Goal: Transaction & Acquisition: Purchase product/service

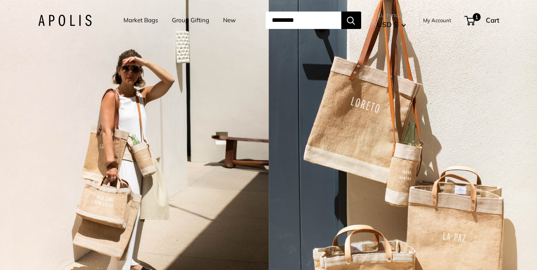
click at [298, 19] on input "Search..." at bounding box center [304, 20] width 76 height 17
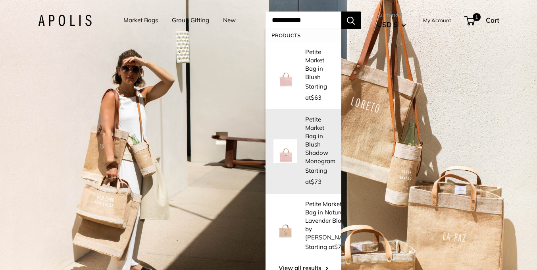
type input "**********"
click at [310, 155] on p "Petite Market Bag in Blush Shadow Monogram" at bounding box center [320, 140] width 30 height 50
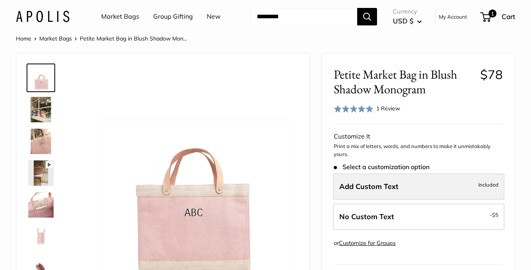
click at [409, 185] on label "Add Custom Text Included" at bounding box center [418, 186] width 171 height 26
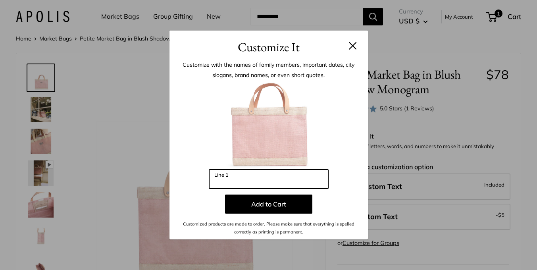
click at [264, 182] on input "Line 1" at bounding box center [268, 179] width 119 height 19
type input "***"
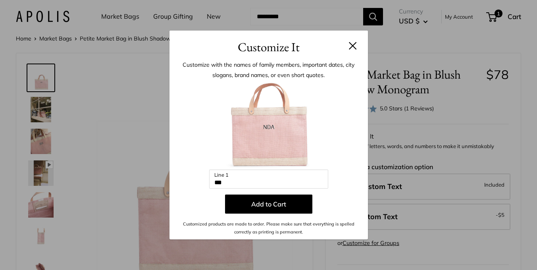
click at [342, 204] on p "Add to Cart" at bounding box center [268, 204] width 175 height 19
click at [258, 204] on button "Add to Cart" at bounding box center [268, 204] width 87 height 19
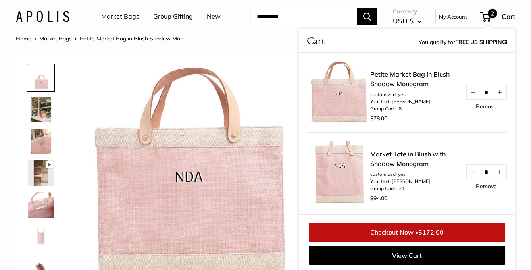
scroll to position [1, 0]
click at [116, 14] on link "Market Bags" at bounding box center [120, 17] width 38 height 12
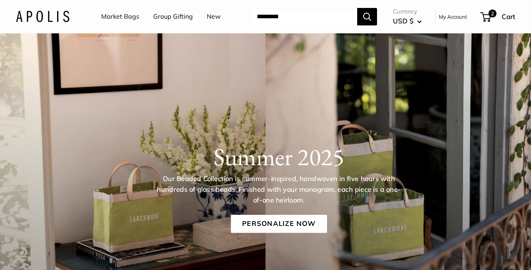
click at [120, 17] on link "Market Bags" at bounding box center [120, 17] width 38 height 12
click at [255, 223] on link "Personalize Now" at bounding box center [279, 224] width 96 height 18
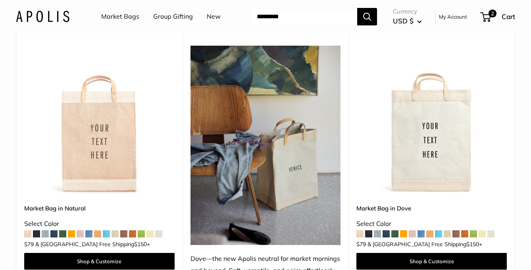
scroll to position [391, 0]
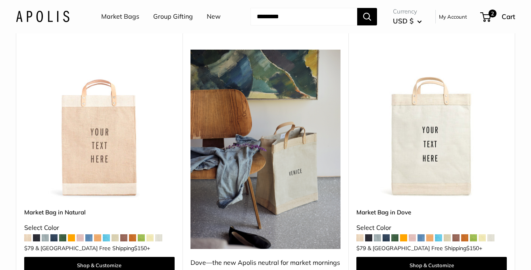
click at [413, 234] on span at bounding box center [412, 237] width 7 height 7
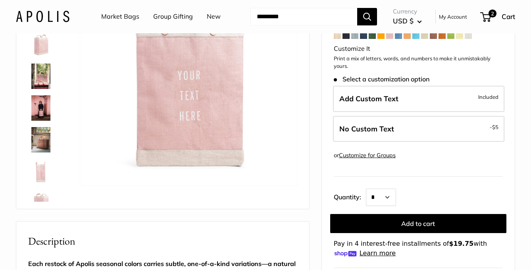
scroll to position [99, 0]
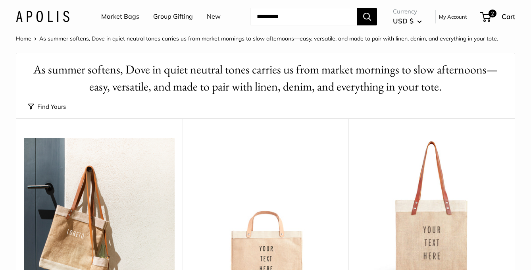
click at [262, 15] on input "Search..." at bounding box center [303, 16] width 107 height 17
type input "******"
click at [357, 8] on button "Search" at bounding box center [367, 16] width 20 height 17
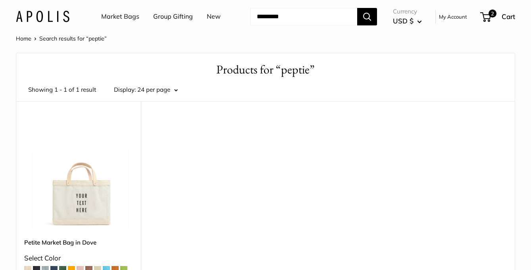
click at [267, 15] on input "Search..." at bounding box center [303, 16] width 107 height 17
type input "******"
click at [357, 8] on button "Search" at bounding box center [367, 16] width 20 height 17
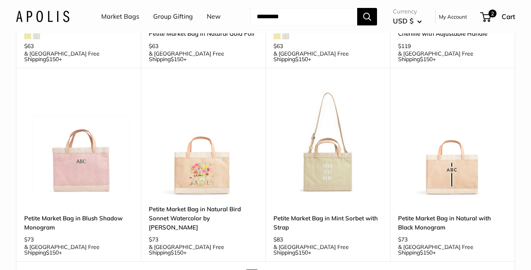
scroll to position [1133, 0]
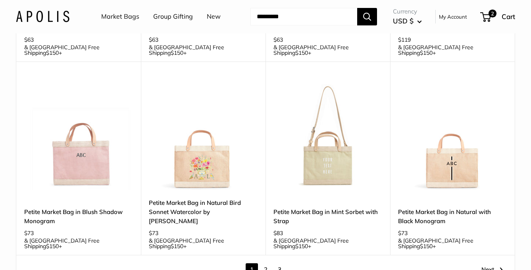
click at [264, 263] on link "2" at bounding box center [266, 269] width 12 height 12
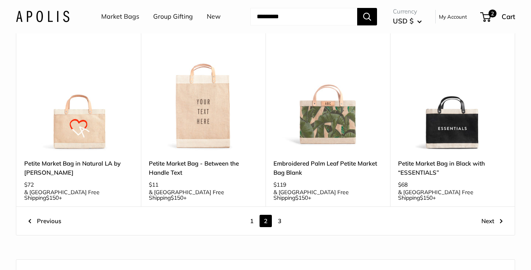
scroll to position [1033, 0]
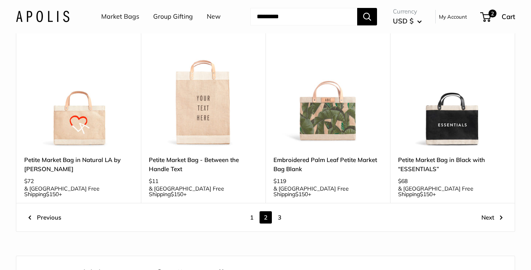
click at [279, 211] on link "3" at bounding box center [280, 217] width 12 height 12
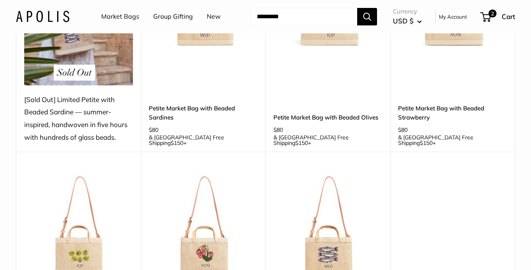
scroll to position [656, 0]
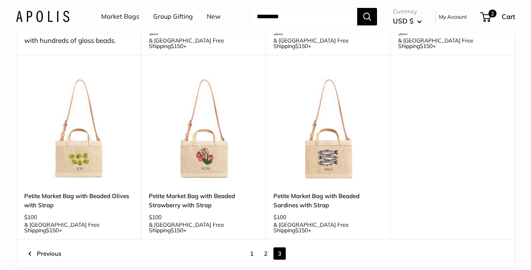
click at [266, 247] on link "2" at bounding box center [266, 253] width 12 height 12
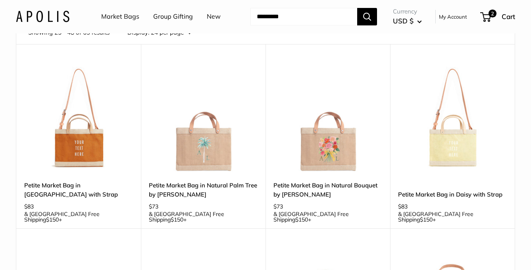
scroll to position [10, 0]
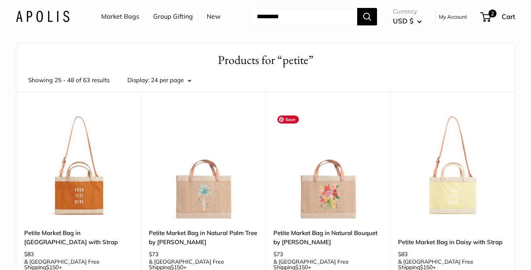
click at [0, 0] on img at bounding box center [0, 0] width 0 height 0
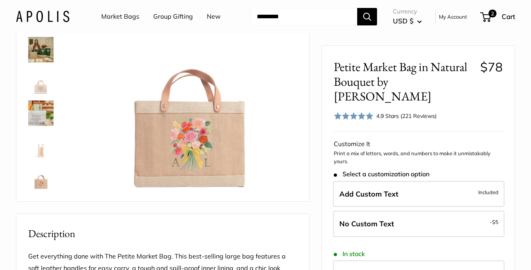
scroll to position [90, 0]
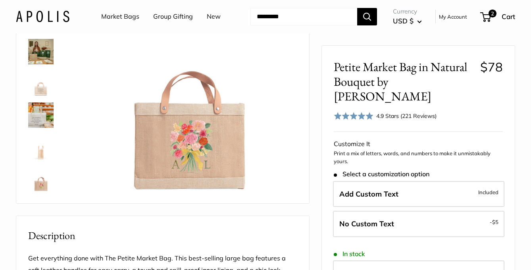
click at [41, 185] on img at bounding box center [40, 178] width 25 height 25
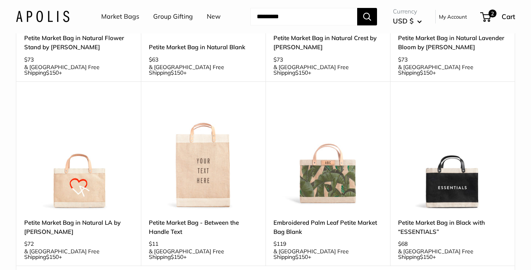
scroll to position [977, 0]
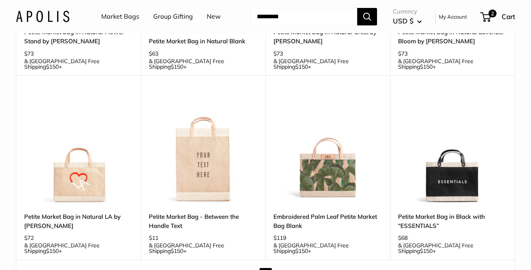
click at [252, 268] on link "1" at bounding box center [252, 274] width 12 height 12
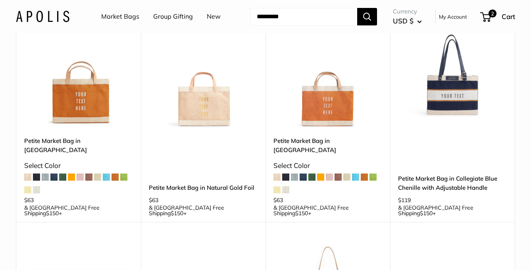
scroll to position [1003, 0]
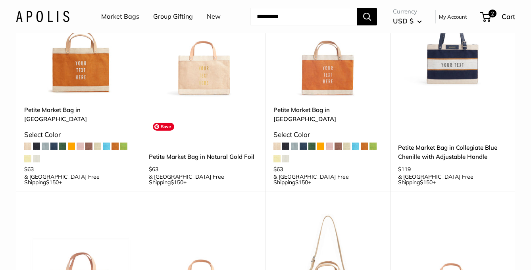
click at [0, 0] on img at bounding box center [0, 0] width 0 height 0
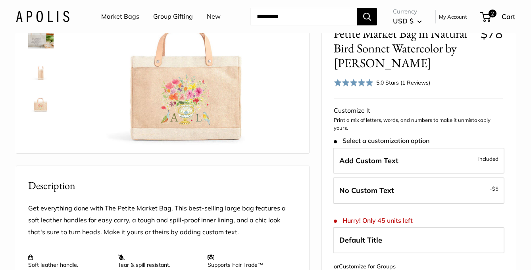
scroll to position [139, 0]
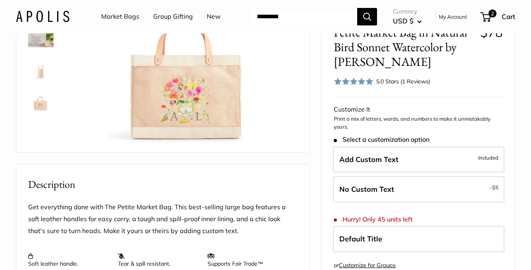
click at [43, 98] on img at bounding box center [40, 97] width 25 height 25
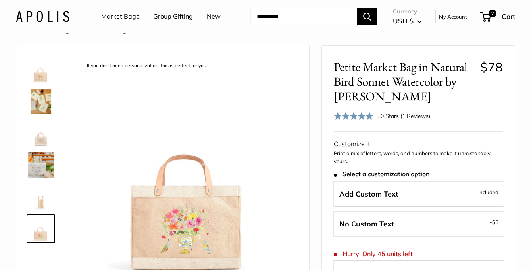
scroll to position [5, 0]
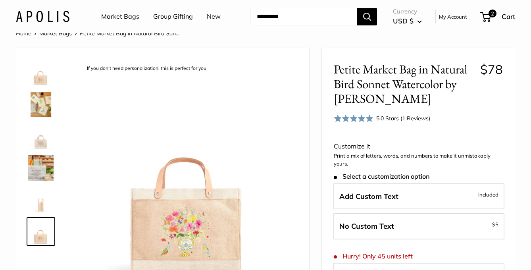
click at [299, 17] on input "Search..." at bounding box center [303, 16] width 107 height 17
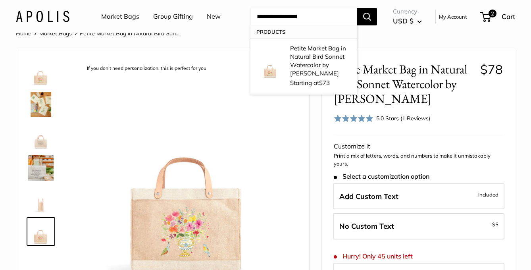
type input "**********"
click at [357, 8] on button "Search" at bounding box center [367, 16] width 20 height 17
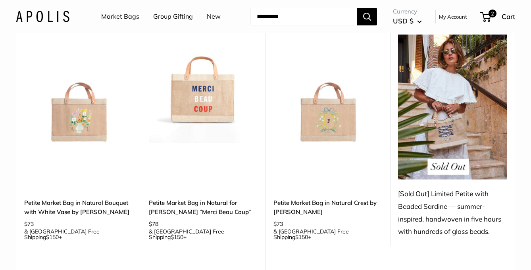
scroll to position [56, 0]
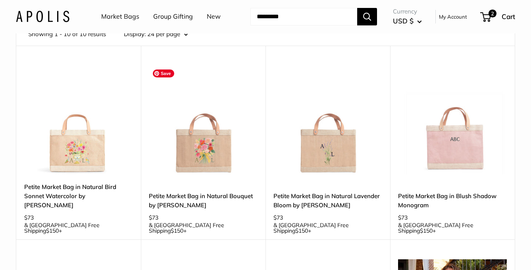
click at [0, 0] on img at bounding box center [0, 0] width 0 height 0
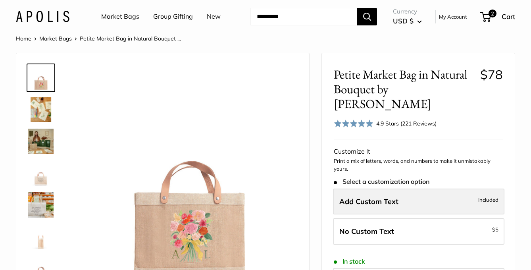
click at [414, 197] on label "Add Custom Text Included" at bounding box center [418, 202] width 171 height 26
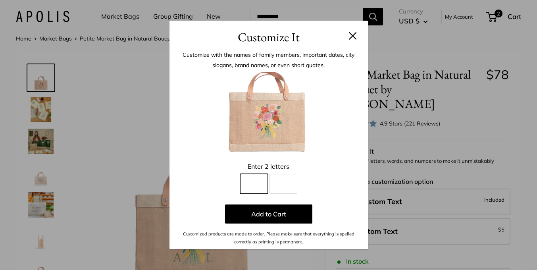
click at [265, 193] on input "Line 1" at bounding box center [254, 184] width 28 height 20
click at [273, 178] on input "Line 2" at bounding box center [284, 184] width 28 height 20
click at [252, 186] on input "Line 1" at bounding box center [254, 184] width 28 height 20
type input "*"
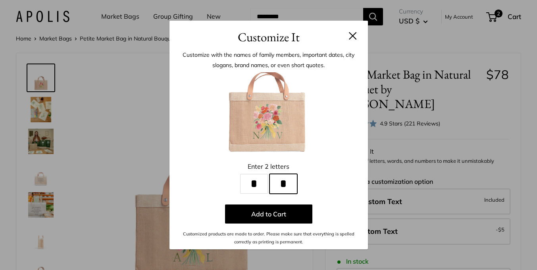
type input "*"
click at [351, 39] on button at bounding box center [353, 36] width 8 height 8
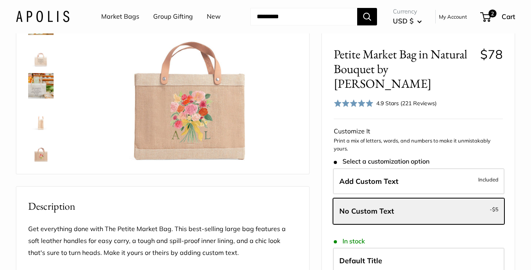
scroll to position [104, 0]
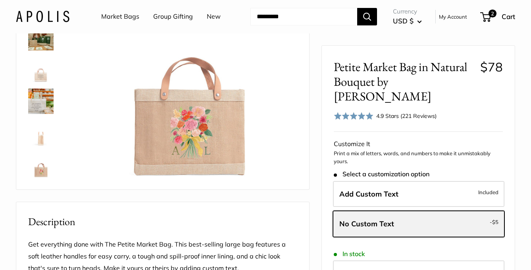
click at [392, 219] on span "No Custom Text" at bounding box center [366, 223] width 55 height 9
click at [33, 163] on img at bounding box center [40, 164] width 25 height 25
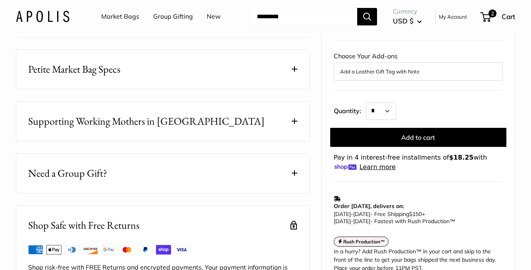
scroll to position [460, 0]
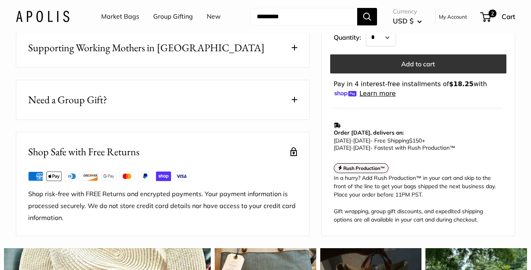
click at [430, 73] on button "Add to cart" at bounding box center [418, 63] width 176 height 19
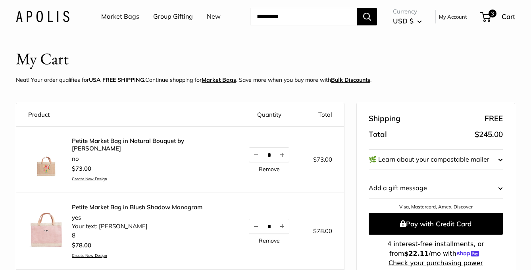
click at [273, 13] on input "Search..." at bounding box center [303, 16] width 107 height 17
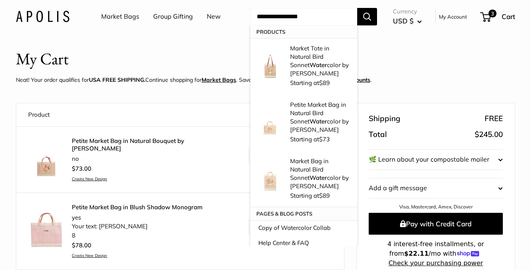
type input "**********"
click at [357, 8] on button "Search" at bounding box center [367, 16] width 20 height 17
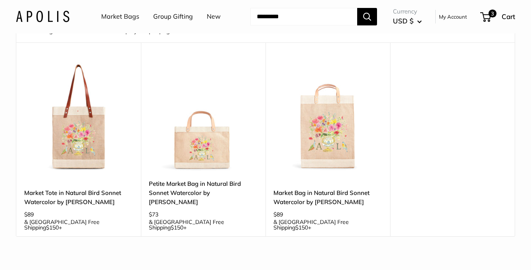
scroll to position [62, 0]
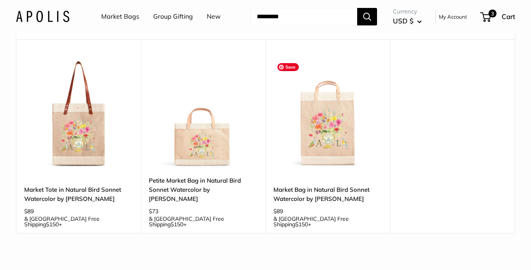
click at [0, 0] on img at bounding box center [0, 0] width 0 height 0
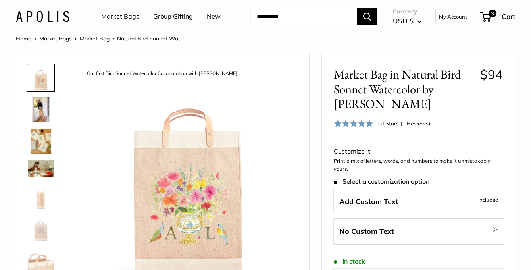
click at [39, 111] on img at bounding box center [40, 109] width 25 height 25
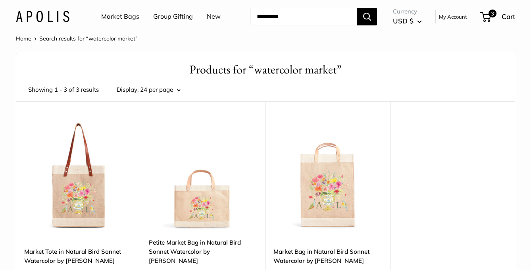
click at [283, 19] on input "Search..." at bounding box center [303, 16] width 107 height 17
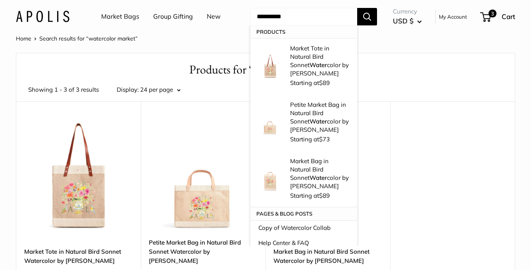
type input "**********"
click at [357, 8] on button "Search" at bounding box center [367, 16] width 20 height 17
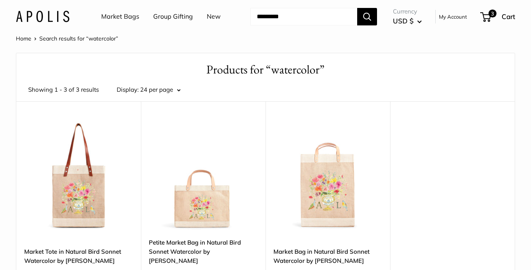
click at [286, 19] on input "Search..." at bounding box center [303, 16] width 107 height 17
click at [117, 19] on link "Market Bags" at bounding box center [120, 17] width 38 height 12
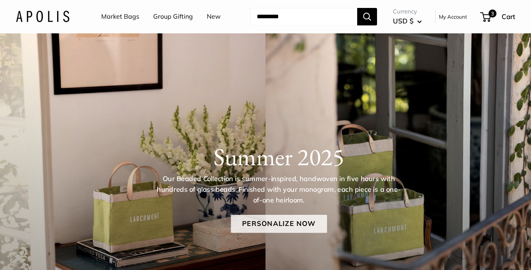
click at [259, 226] on link "Personalize Now" at bounding box center [279, 224] width 96 height 18
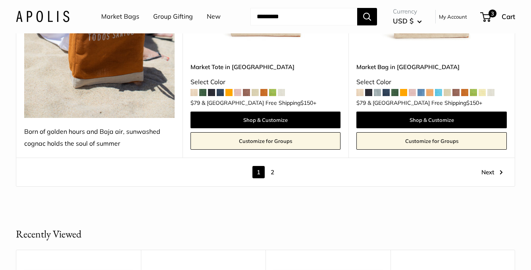
scroll to position [4309, 0]
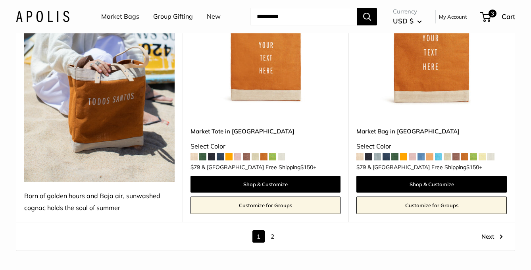
drag, startPoint x: 532, startPoint y: 5, endPoint x: 563, endPoint y: 231, distance: 228.0
click at [273, 230] on link "2" at bounding box center [272, 236] width 12 height 12
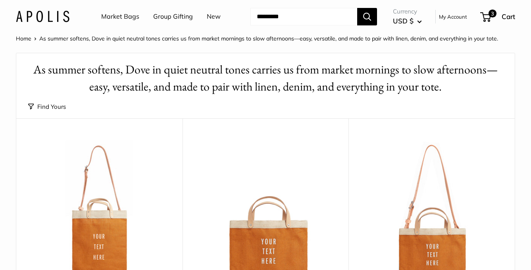
click at [272, 18] on input "Search..." at bounding box center [303, 16] width 107 height 17
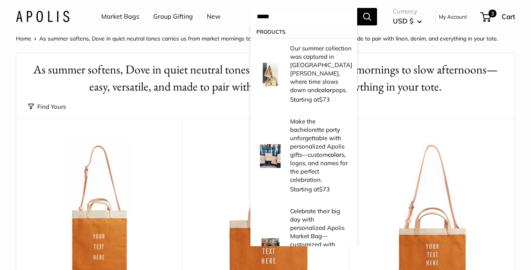
click at [270, 15] on input "*****" at bounding box center [303, 16] width 107 height 17
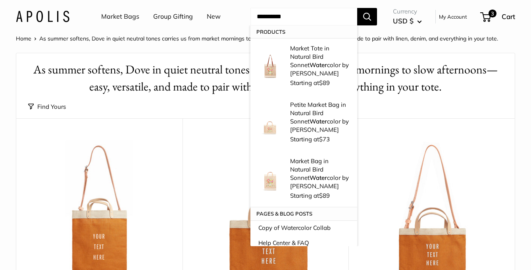
type input "**********"
click at [357, 8] on button "Search" at bounding box center [367, 16] width 20 height 17
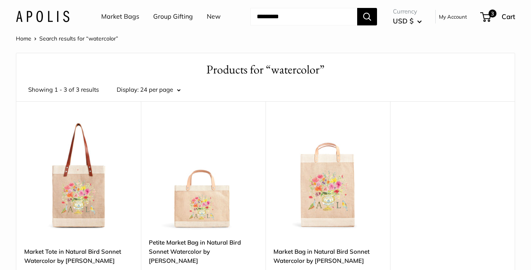
click at [276, 17] on input "Search..." at bounding box center [303, 16] width 107 height 17
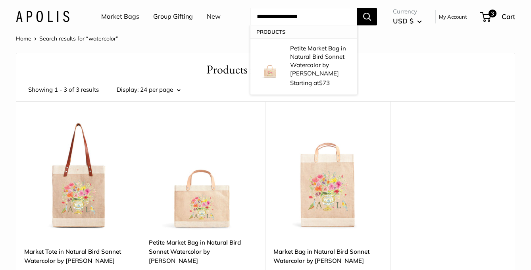
type input "**********"
click at [357, 8] on button "Search" at bounding box center [367, 16] width 20 height 17
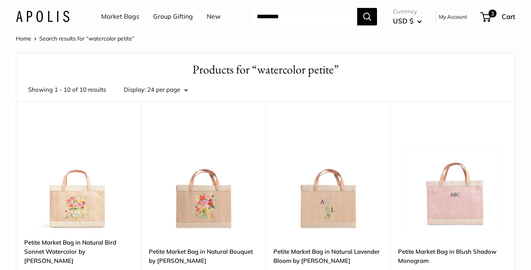
click at [289, 17] on input "Search..." at bounding box center [303, 16] width 107 height 17
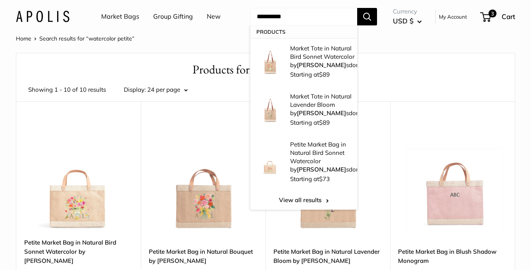
type input "**********"
click at [357, 8] on button "Search" at bounding box center [367, 16] width 20 height 17
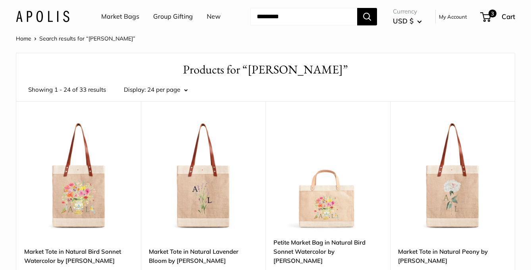
scroll to position [54, 0]
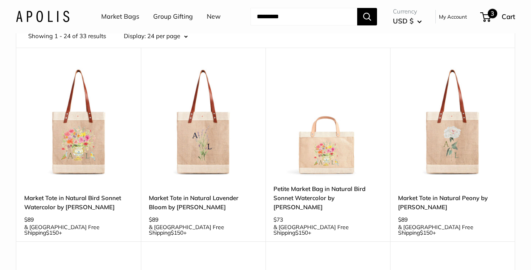
click at [491, 15] on span "3" at bounding box center [493, 14] width 10 height 10
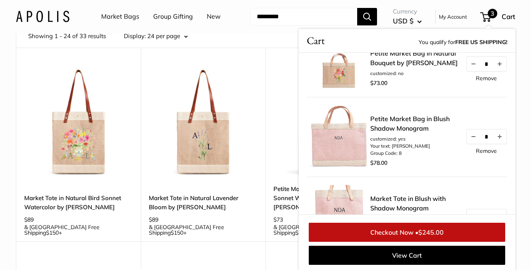
scroll to position [0, 0]
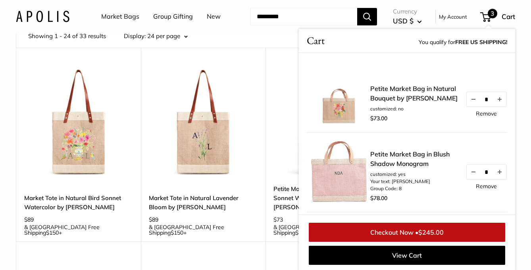
click at [322, 4] on div "Market Bags Group Gifting New Need help? Text Us: 20919 hello@apolisglobal.com …" at bounding box center [265, 16] width 499 height 25
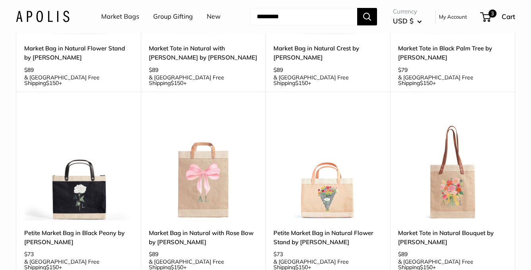
scroll to position [609, 0]
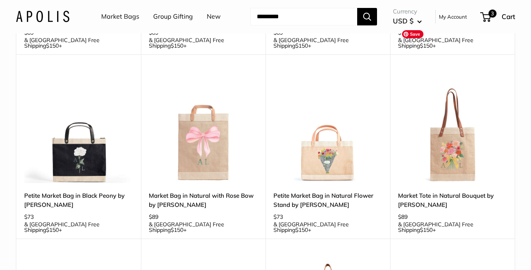
click at [0, 0] on img at bounding box center [0, 0] width 0 height 0
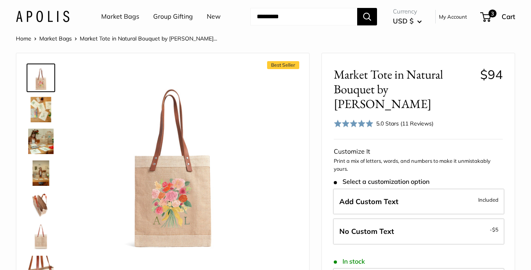
click at [20, 184] on div "Best Seller" at bounding box center [162, 179] width 293 height 252
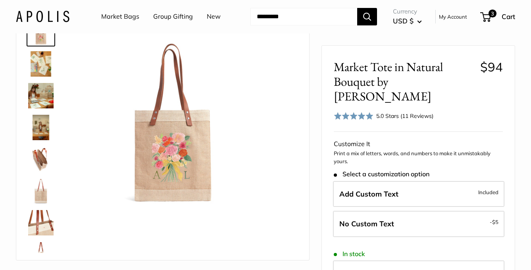
scroll to position [48, 0]
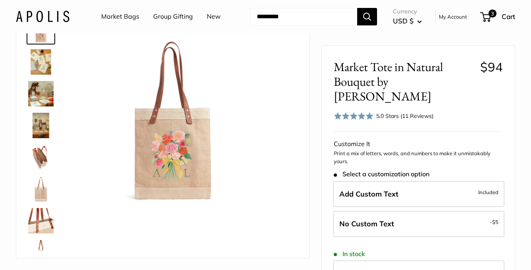
click at [40, 154] on img at bounding box center [40, 157] width 25 height 25
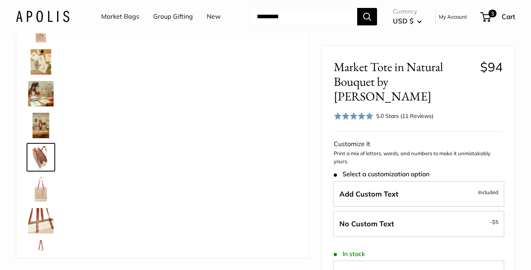
scroll to position [25, 0]
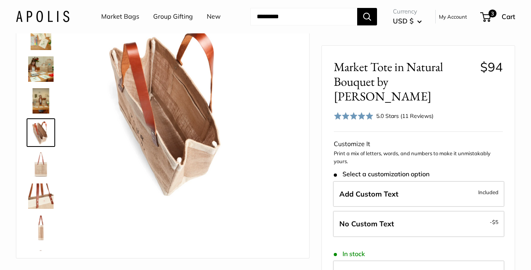
click at [42, 200] on img at bounding box center [40, 195] width 25 height 25
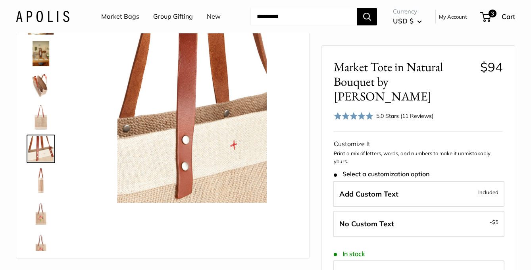
scroll to position [83, 0]
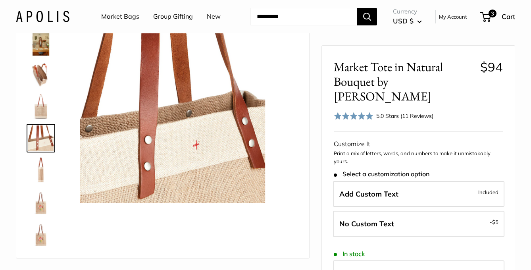
click at [40, 39] on img at bounding box center [40, 42] width 25 height 25
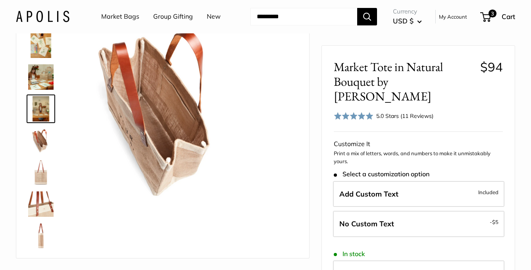
scroll to position [0, 0]
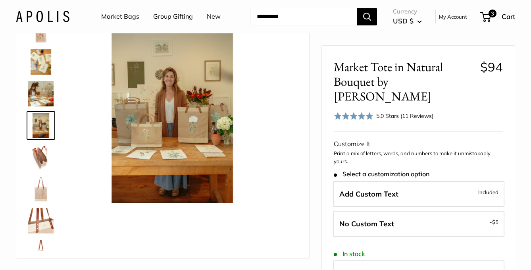
click at [19, 118] on div "Best Seller" at bounding box center [162, 132] width 293 height 252
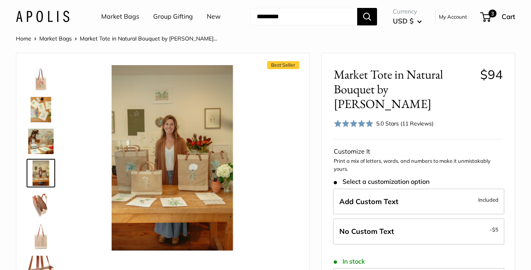
click at [40, 87] on img at bounding box center [40, 77] width 25 height 25
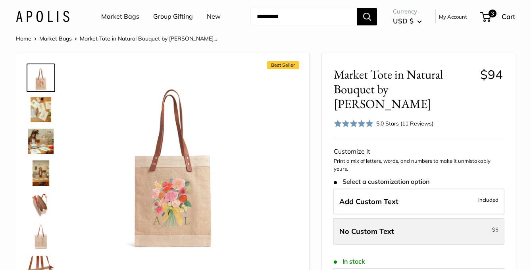
click at [370, 227] on span "No Custom Text" at bounding box center [366, 231] width 55 height 9
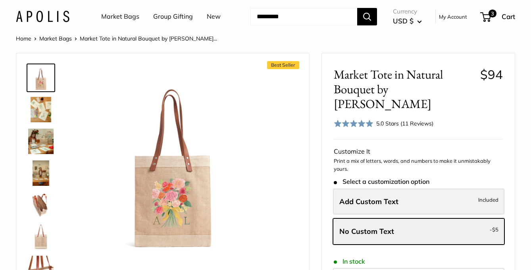
click at [433, 189] on label "Add Custom Text Included" at bounding box center [418, 202] width 171 height 26
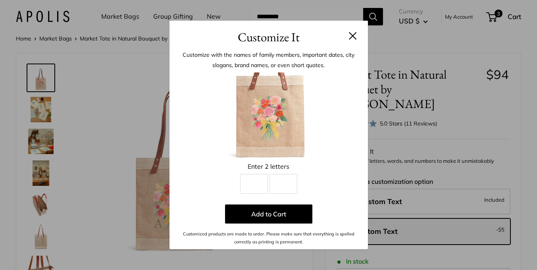
click at [353, 37] on button "Add Custom Text Included" at bounding box center [353, 36] width 8 height 8
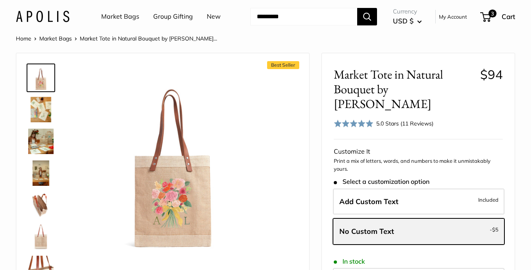
click at [388, 227] on span "No Custom Text" at bounding box center [366, 231] width 55 height 9
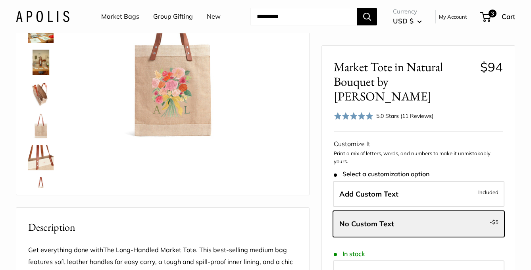
scroll to position [111, 0]
click at [45, 130] on img at bounding box center [40, 125] width 25 height 25
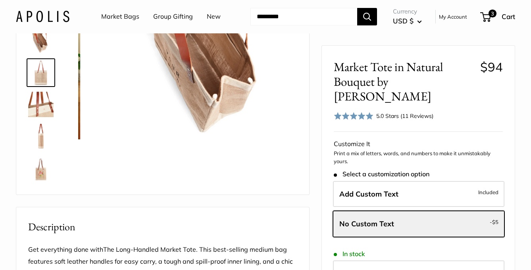
scroll to position [56, 0]
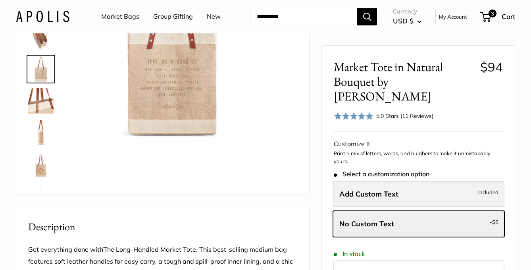
click at [434, 181] on label "Add Custom Text Included" at bounding box center [418, 194] width 171 height 26
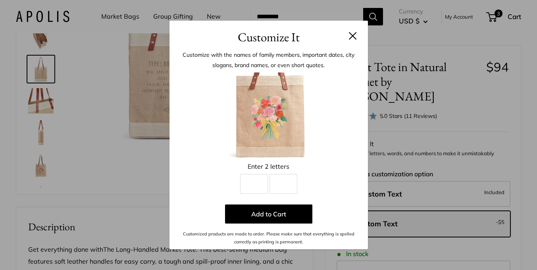
click at [354, 33] on button "Add Custom Text Included" at bounding box center [353, 36] width 8 height 8
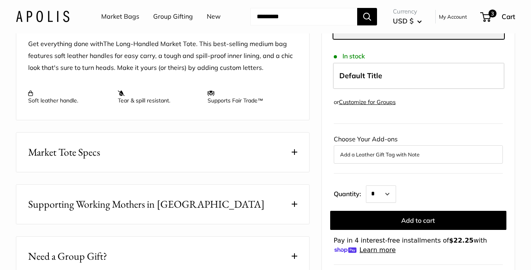
scroll to position [318, 0]
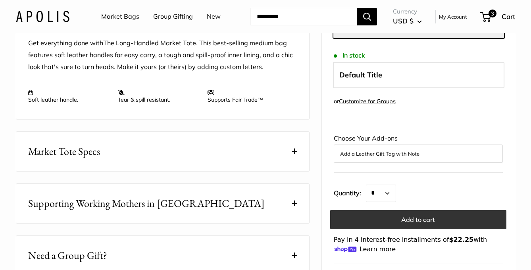
click at [412, 210] on button "Add to cart" at bounding box center [418, 219] width 176 height 19
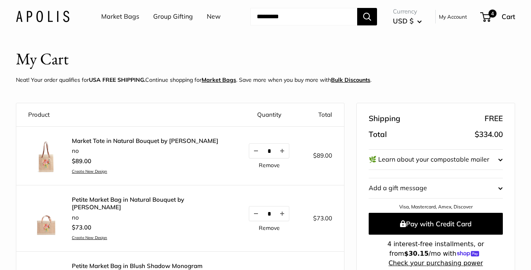
click at [131, 58] on header "My Cart Neat! Your order qualifies for USA FREE SHIPPING. Continue shopping for…" at bounding box center [265, 68] width 499 height 42
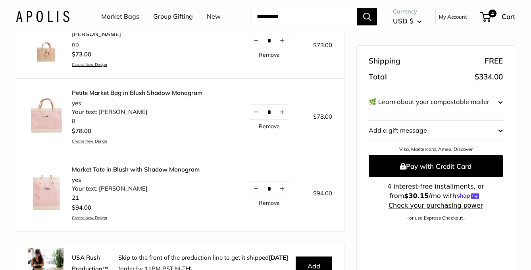
scroll to position [175, 0]
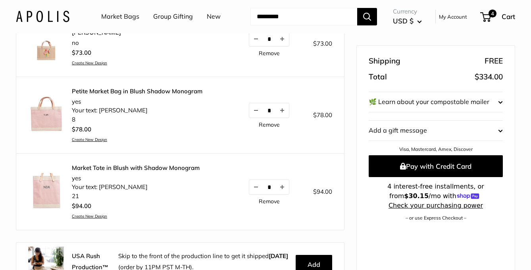
click at [51, 196] on img at bounding box center [46, 191] width 36 height 36
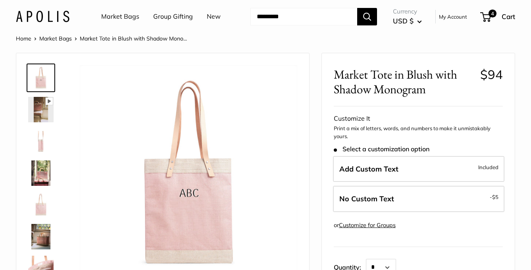
click at [41, 114] on img at bounding box center [40, 109] width 25 height 25
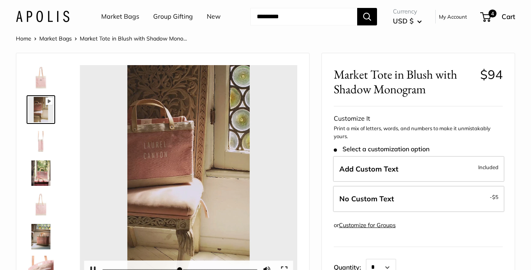
click at [187, 168] on button "Play" at bounding box center [188, 174] width 25 height 25
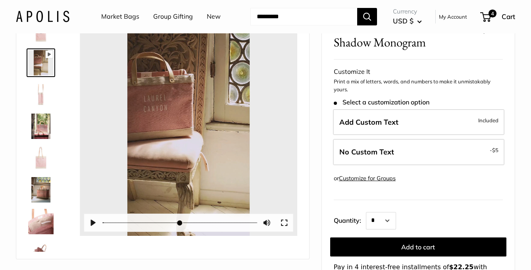
scroll to position [48, 0]
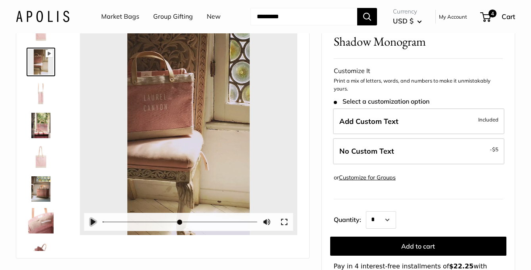
click at [94, 221] on button "Pause Play" at bounding box center [92, 221] width 17 height 17
type input "*****"
click at [267, 219] on button "Unmute Mute" at bounding box center [266, 221] width 17 height 17
type input "*"
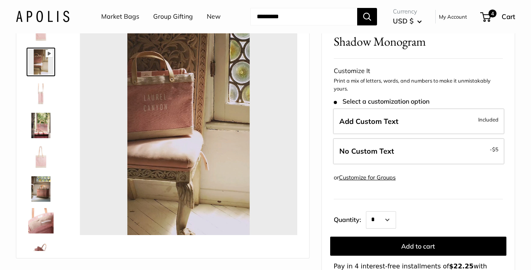
type input "*"
click at [42, 160] on img at bounding box center [40, 157] width 25 height 25
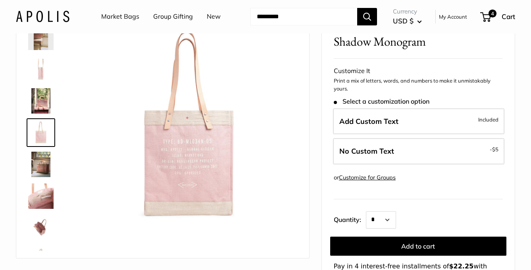
click at [42, 164] on img at bounding box center [40, 164] width 25 height 25
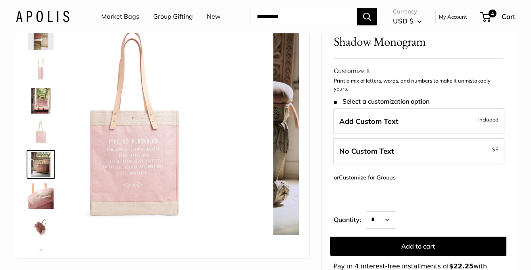
scroll to position [51, 0]
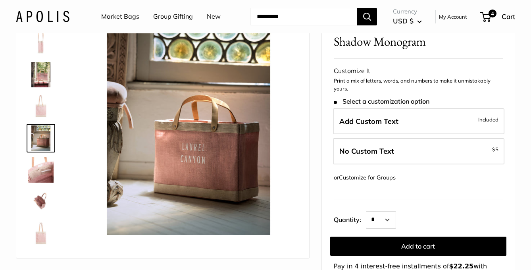
click at [42, 171] on img at bounding box center [40, 169] width 25 height 25
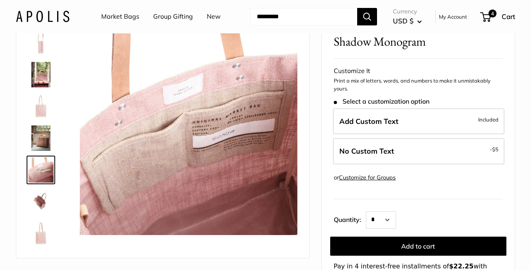
click at [37, 204] on img at bounding box center [40, 201] width 25 height 25
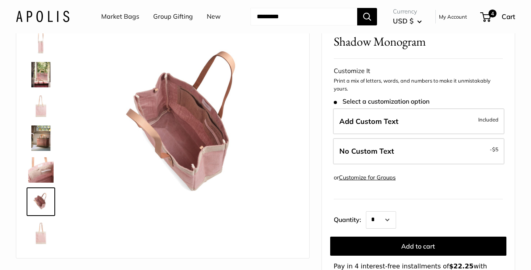
click at [39, 232] on img at bounding box center [40, 233] width 25 height 25
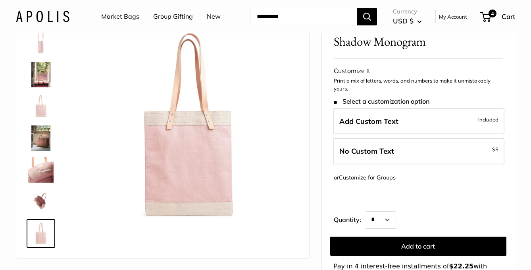
click at [19, 214] on div "Pause Play % buffered 00:00 Unmute Mute Exit fullscreen Enter fullscreen Play S…" at bounding box center [162, 132] width 293 height 252
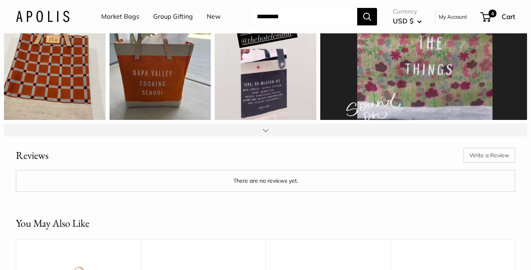
scroll to position [1032, 0]
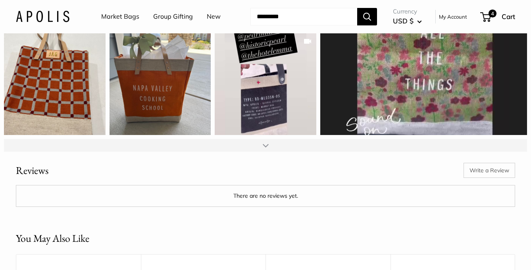
click at [264, 150] on div at bounding box center [265, 145] width 523 height 13
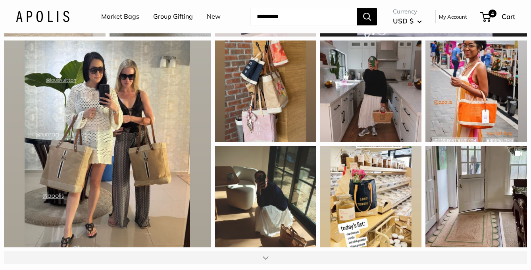
scroll to position [1159, 0]
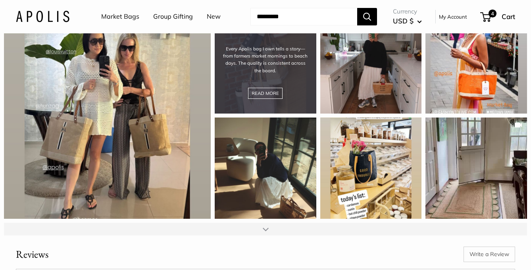
click at [243, 70] on div "Every Apolis bag I own tells a story—from farmers market mornings to beach days…" at bounding box center [266, 63] width 102 height 102
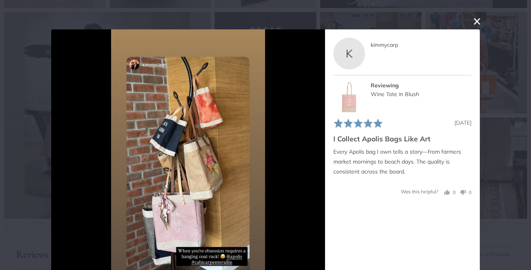
scroll to position [29, 0]
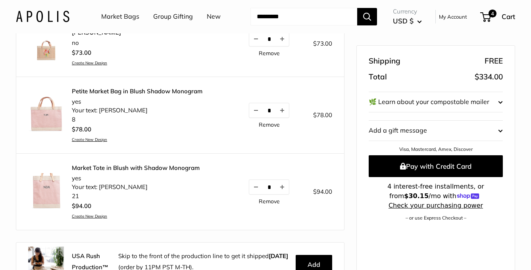
click at [277, 201] on link "Remove" at bounding box center [269, 201] width 21 height 6
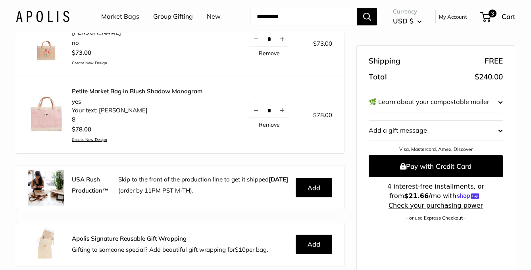
click at [272, 125] on link "Remove" at bounding box center [269, 125] width 21 height 6
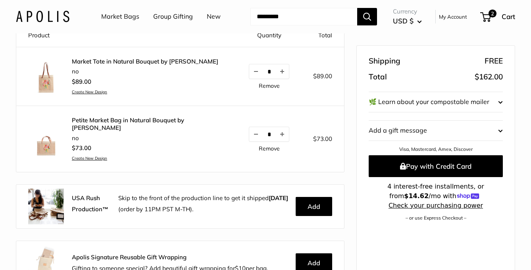
scroll to position [48, 0]
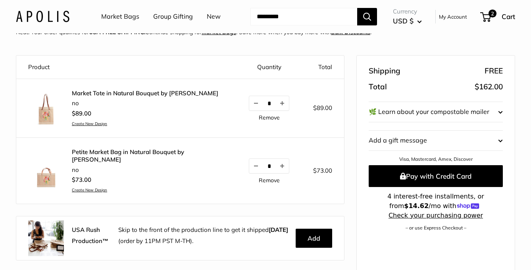
click at [143, 153] on link "Petite Market Bag in Natural Bouquet by [PERSON_NAME]" at bounding box center [148, 155] width 153 height 15
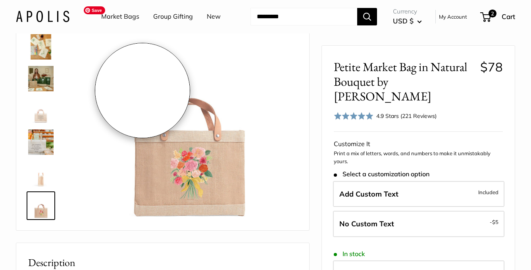
scroll to position [64, 0]
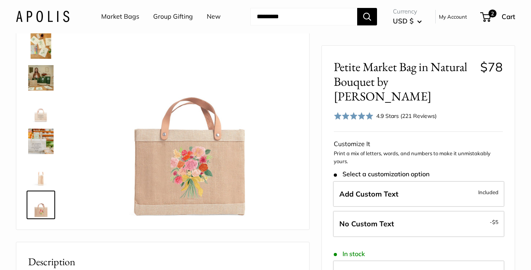
click at [40, 73] on img at bounding box center [40, 77] width 25 height 25
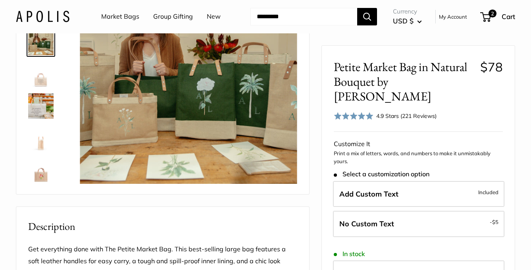
scroll to position [111, 0]
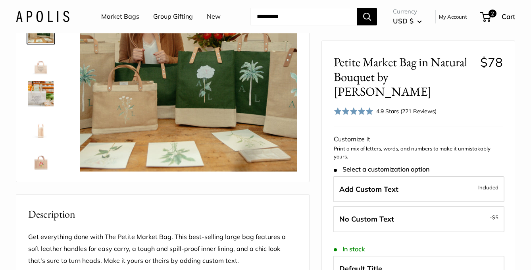
click at [40, 162] on img at bounding box center [40, 157] width 25 height 25
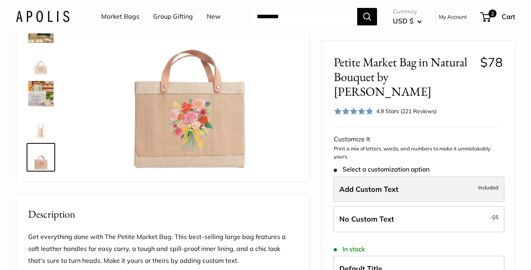
click at [379, 184] on span "Add Custom Text" at bounding box center [368, 188] width 59 height 9
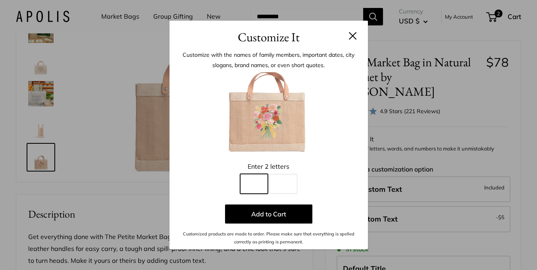
click at [251, 187] on input "Line 1" at bounding box center [254, 184] width 28 height 20
type input "*"
click at [347, 169] on div "Enter 2 letters" at bounding box center [268, 167] width 175 height 12
click at [261, 191] on input "*" at bounding box center [254, 184] width 28 height 20
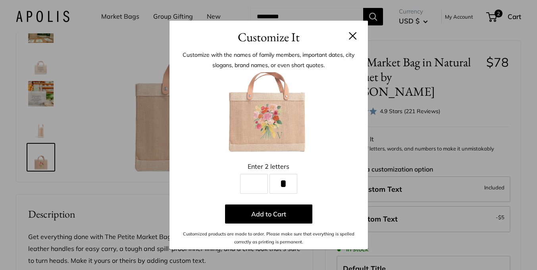
click at [351, 39] on button at bounding box center [353, 36] width 8 height 8
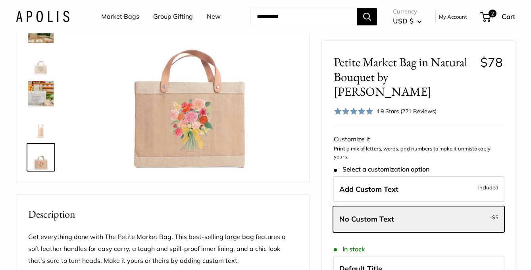
click at [315, 130] on div "Roll over image to zoom in" at bounding box center [265, 264] width 499 height 644
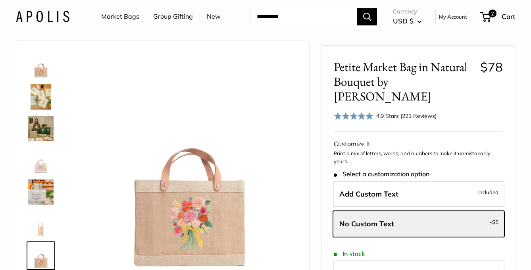
scroll to position [0, 0]
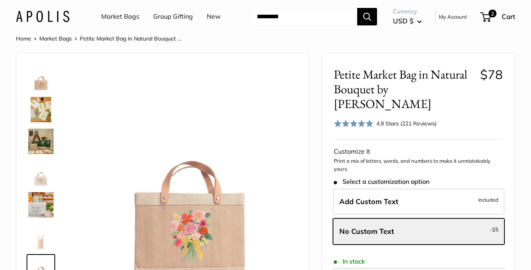
click at [43, 87] on img at bounding box center [40, 77] width 25 height 25
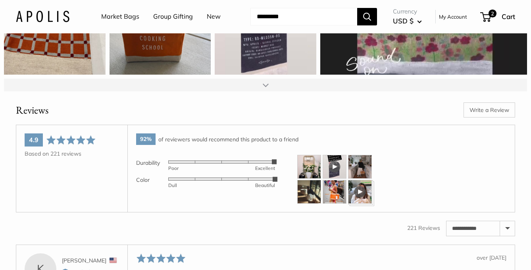
scroll to position [1064, 0]
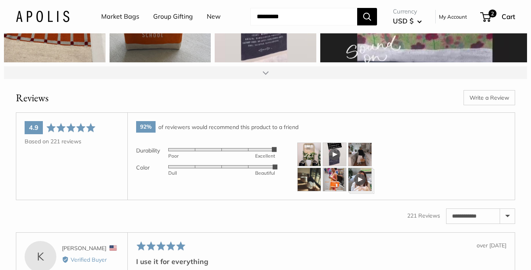
click at [283, 79] on div at bounding box center [265, 72] width 523 height 13
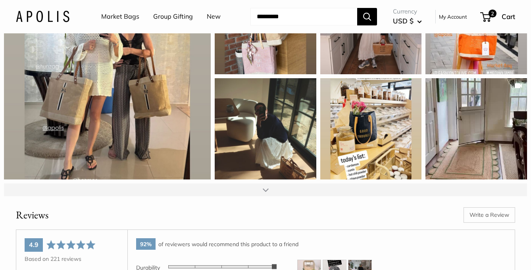
scroll to position [1159, 0]
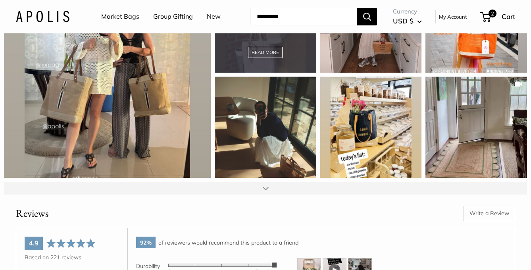
click at [298, 68] on div "Every Apolis bag I own tells a story—from farmers market mornings to beach days…" at bounding box center [266, 22] width 102 height 102
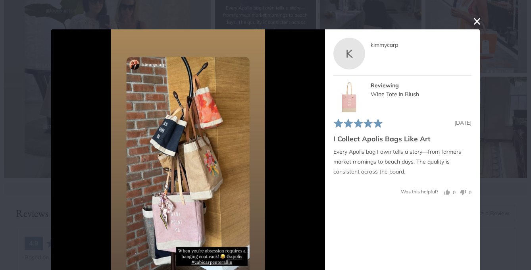
scroll to position [29, 0]
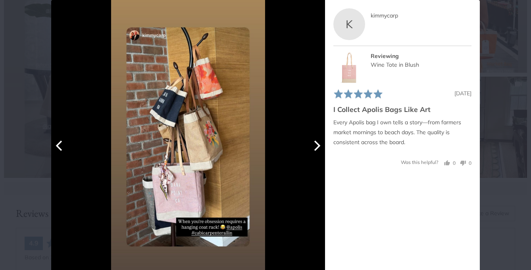
click at [202, 148] on img at bounding box center [188, 137] width 154 height 274
click at [204, 149] on img at bounding box center [188, 137] width 154 height 274
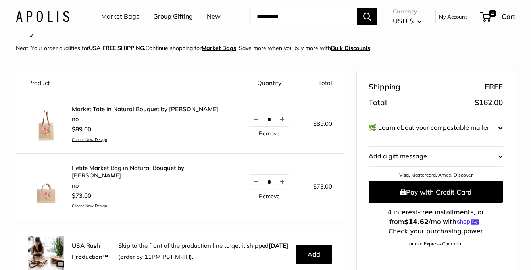
scroll to position [48, 0]
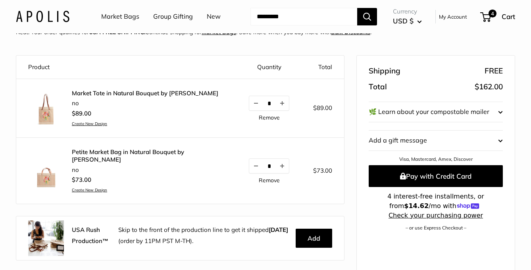
click at [86, 92] on link "Market Tote in Natural Bouquet by [PERSON_NAME]" at bounding box center [145, 93] width 146 height 8
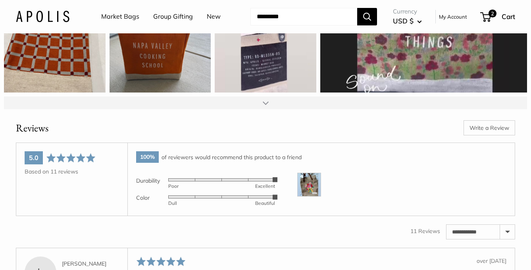
scroll to position [1048, 0]
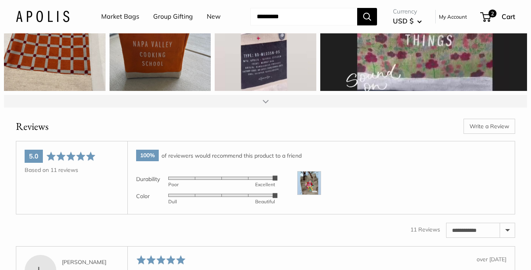
click at [272, 101] on div at bounding box center [265, 101] width 523 height 13
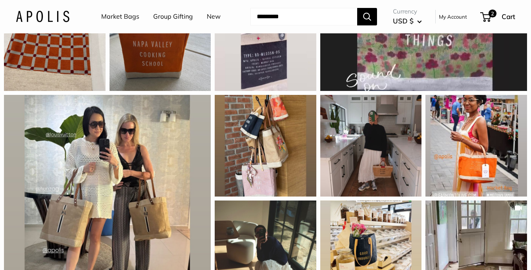
click at [3, 145] on div "It pairs with anything I wear, looks fresh in every season, and holds all my ge…" at bounding box center [265, 200] width 531 height 211
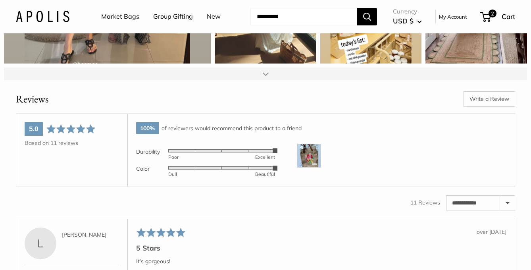
scroll to position [1270, 0]
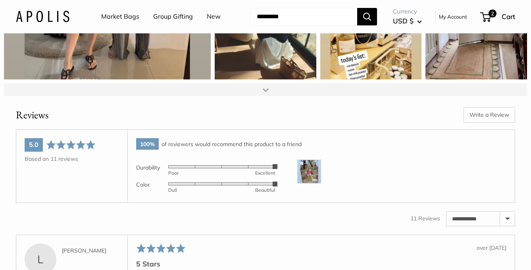
click at [266, 85] on div at bounding box center [265, 89] width 523 height 13
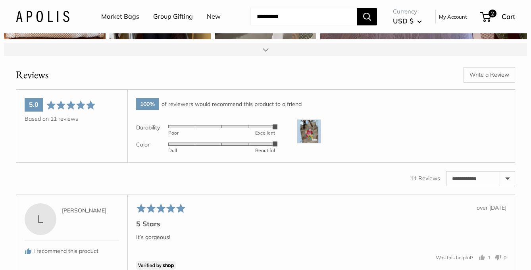
scroll to position [1524, 0]
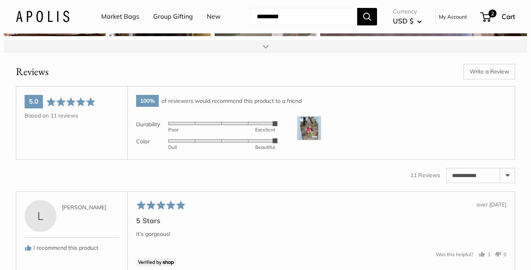
click at [310, 128] on img at bounding box center [309, 128] width 24 height 24
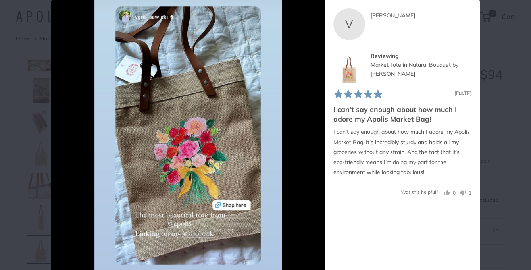
scroll to position [0, 0]
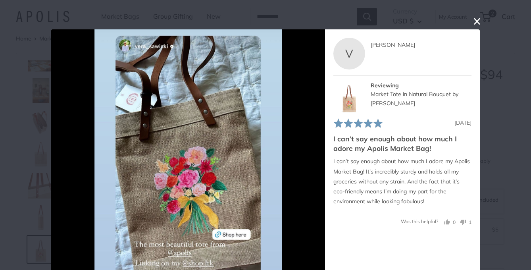
click at [477, 21] on button "close this modal window" at bounding box center [477, 22] width 10 height 10
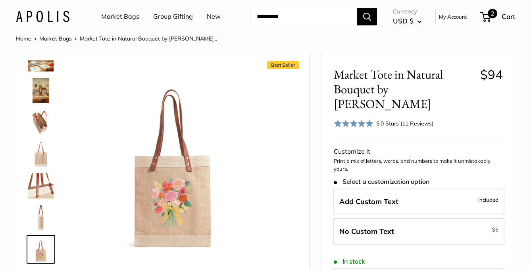
scroll to position [1517, 0]
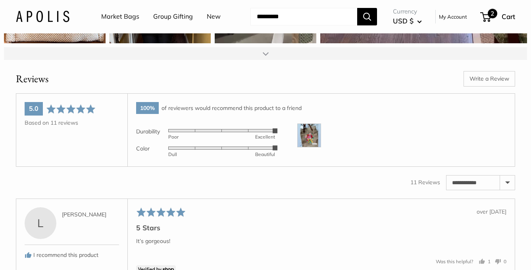
click at [486, 17] on span "2" at bounding box center [485, 17] width 11 height 10
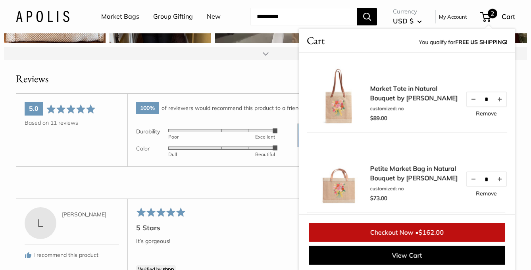
click at [395, 234] on link "Checkout Now • $162.00" at bounding box center [407, 232] width 197 height 19
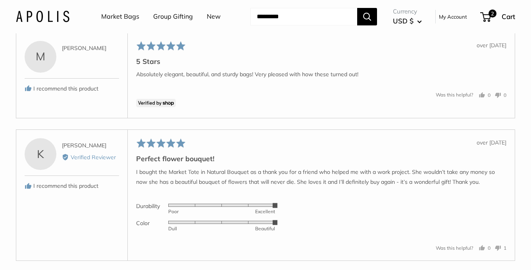
scroll to position [1978, 0]
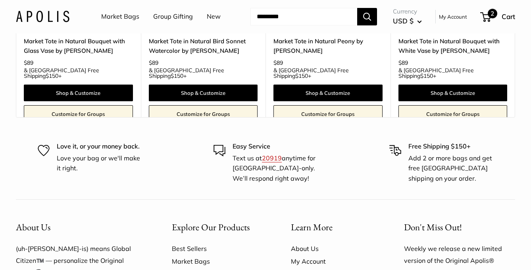
click at [486, 12] on div "2 Cart" at bounding box center [498, 16] width 34 height 13
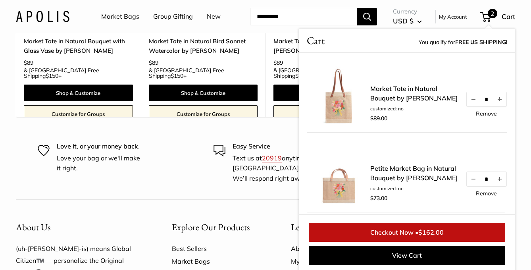
scroll to position [1979, 0]
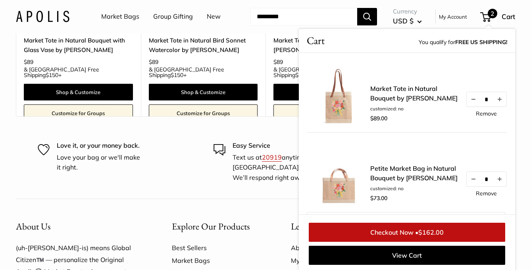
click at [390, 230] on link "Checkout Now • $162.00" at bounding box center [407, 232] width 197 height 19
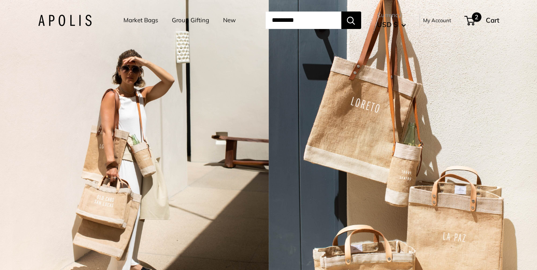
click at [480, 19] on span "2" at bounding box center [477, 17] width 10 height 10
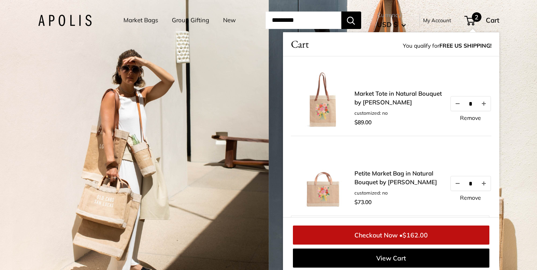
click at [465, 197] on link "Remove" at bounding box center [470, 198] width 21 height 6
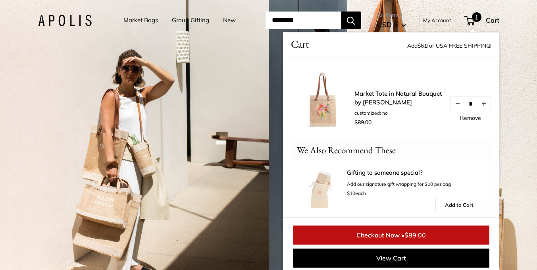
click at [393, 236] on link "Checkout Now • $89.00" at bounding box center [391, 234] width 197 height 19
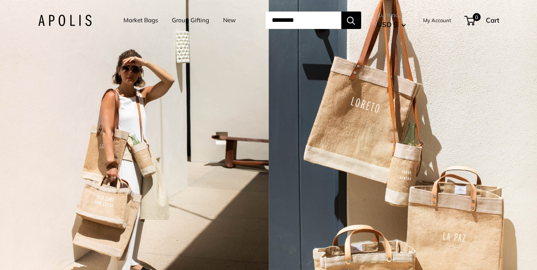
click at [286, 18] on input "Search..." at bounding box center [304, 20] width 76 height 17
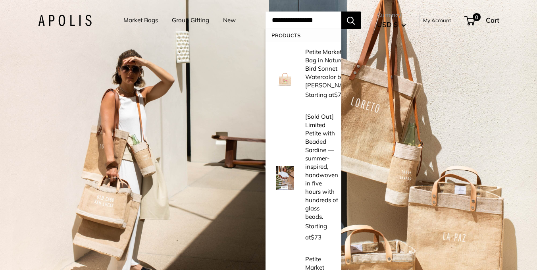
type input "**********"
click at [341, 12] on button "Search" at bounding box center [351, 20] width 20 height 17
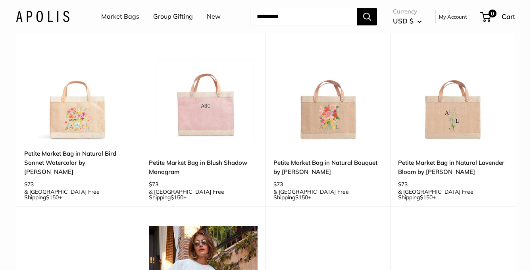
scroll to position [97, 0]
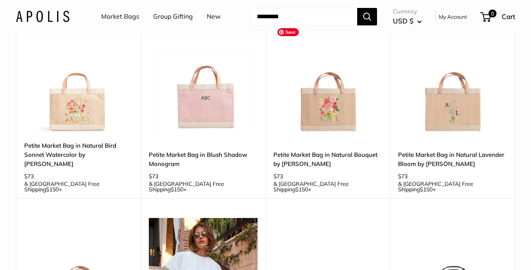
click at [0, 0] on img at bounding box center [0, 0] width 0 height 0
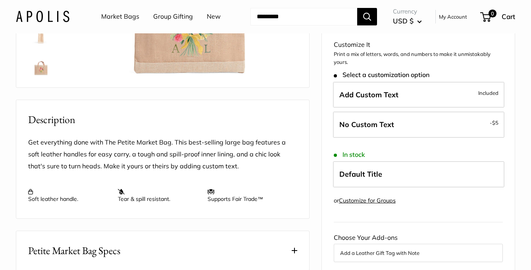
scroll to position [225, 0]
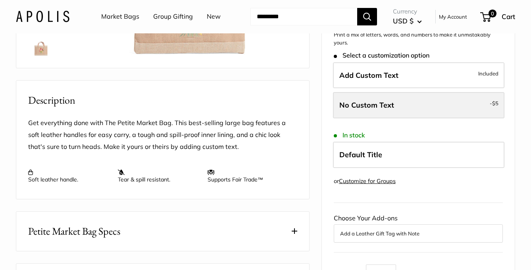
click at [391, 110] on span "No Custom Text" at bounding box center [366, 104] width 55 height 9
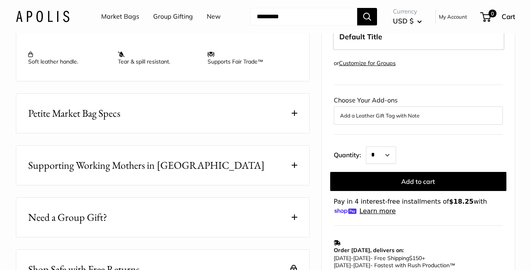
scroll to position [389, 0]
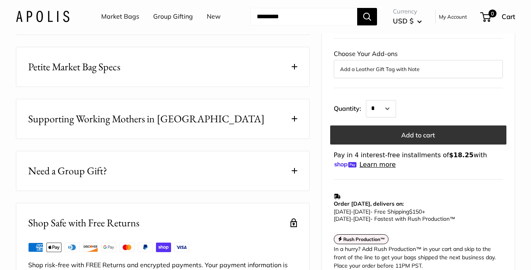
click at [430, 145] on button "Add to cart" at bounding box center [418, 134] width 176 height 19
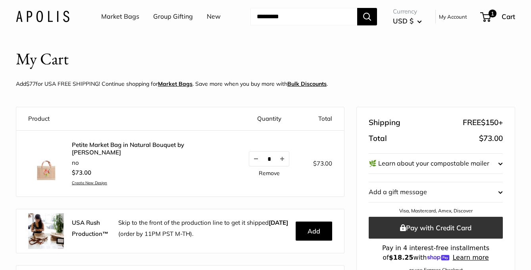
click at [403, 225] on icon "submit" at bounding box center [403, 227] width 6 height 7
